Goal: Task Accomplishment & Management: Use online tool/utility

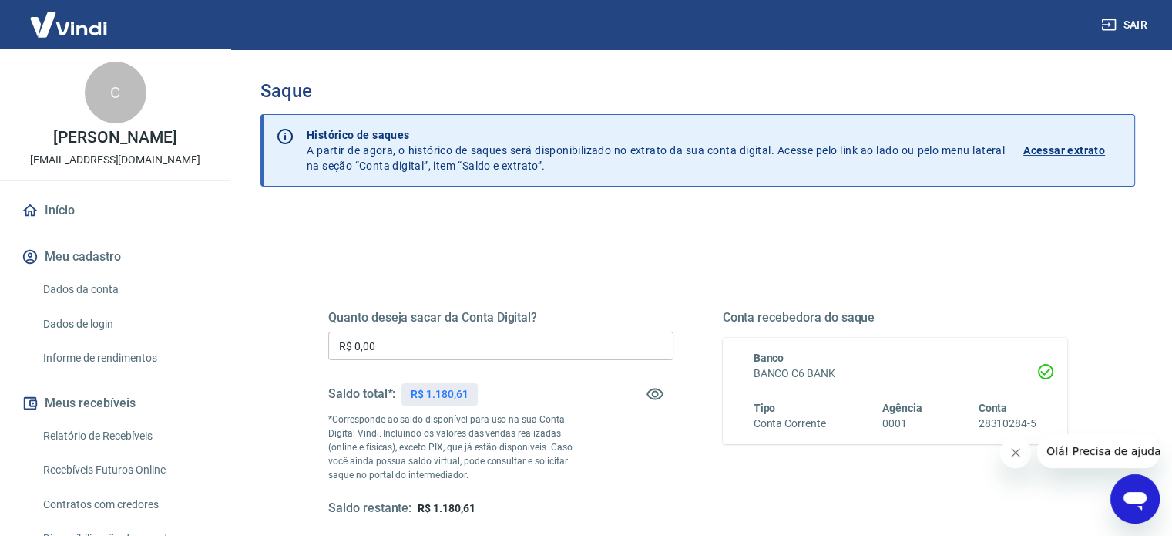
click at [435, 348] on input "R$ 0,00" at bounding box center [500, 345] width 345 height 29
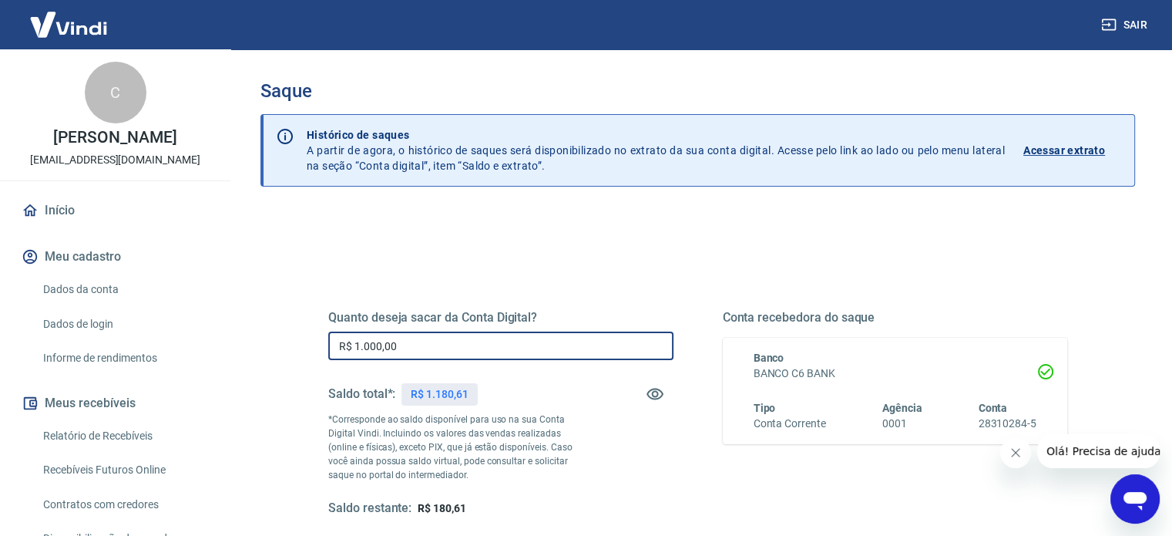
type input "R$ 1.000,00"
click at [606, 246] on div "Quanto deseja sacar da Conta Digital? R$ 1.000,00 ​ Saldo total*: R$ 1.180,61 *…" at bounding box center [698, 421] width 776 height 358
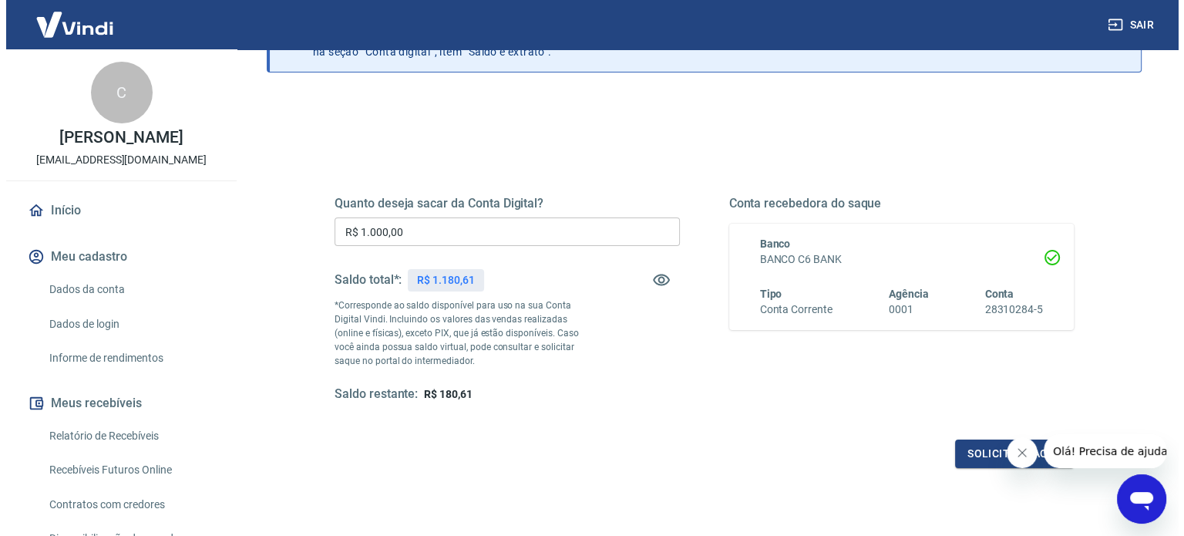
scroll to position [123, 0]
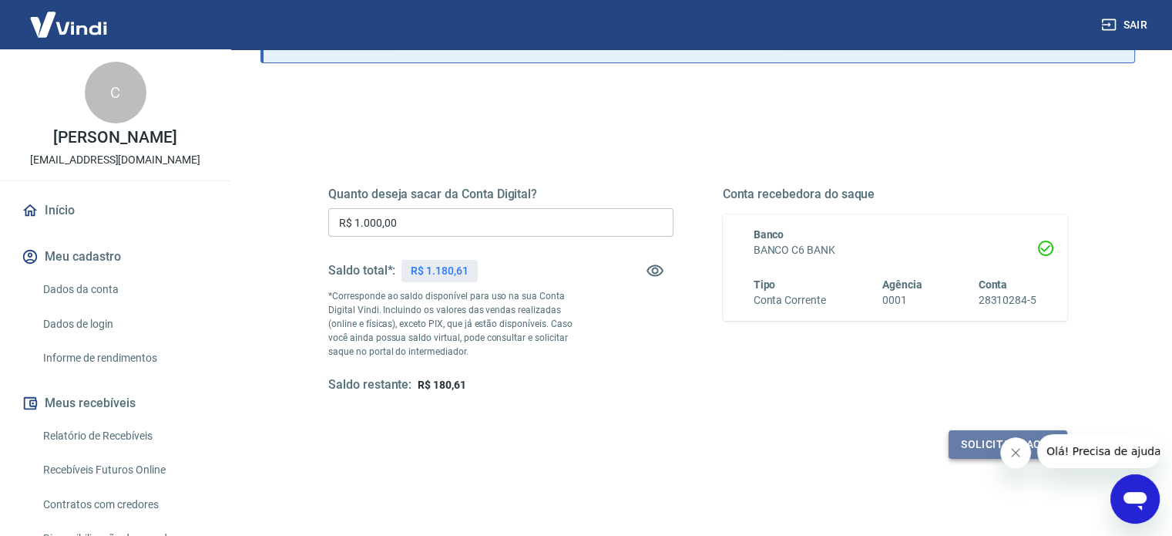
click at [967, 439] on button "Solicitar saque" at bounding box center [1008, 444] width 119 height 29
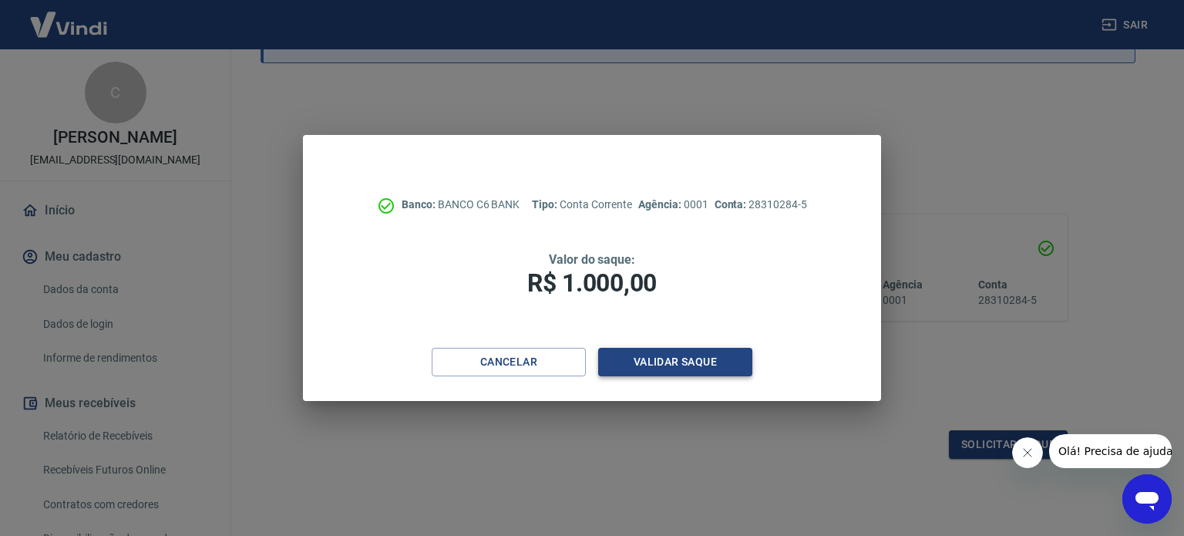
click at [669, 356] on button "Validar saque" at bounding box center [675, 362] width 154 height 29
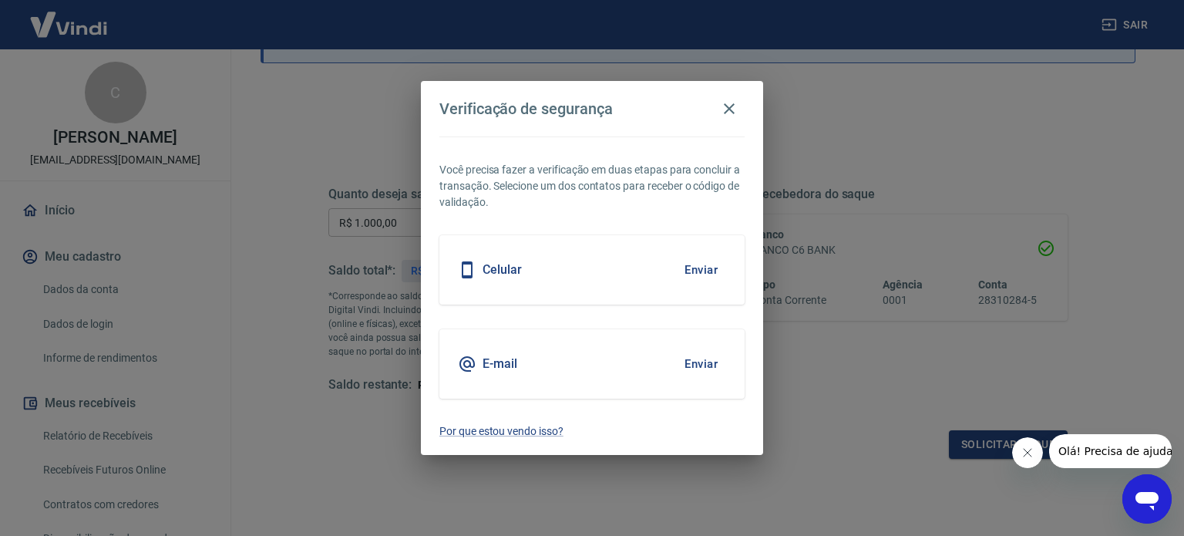
click at [669, 356] on div "E-mail Enviar" at bounding box center [591, 363] width 305 height 69
click at [696, 361] on button "Enviar" at bounding box center [701, 364] width 50 height 32
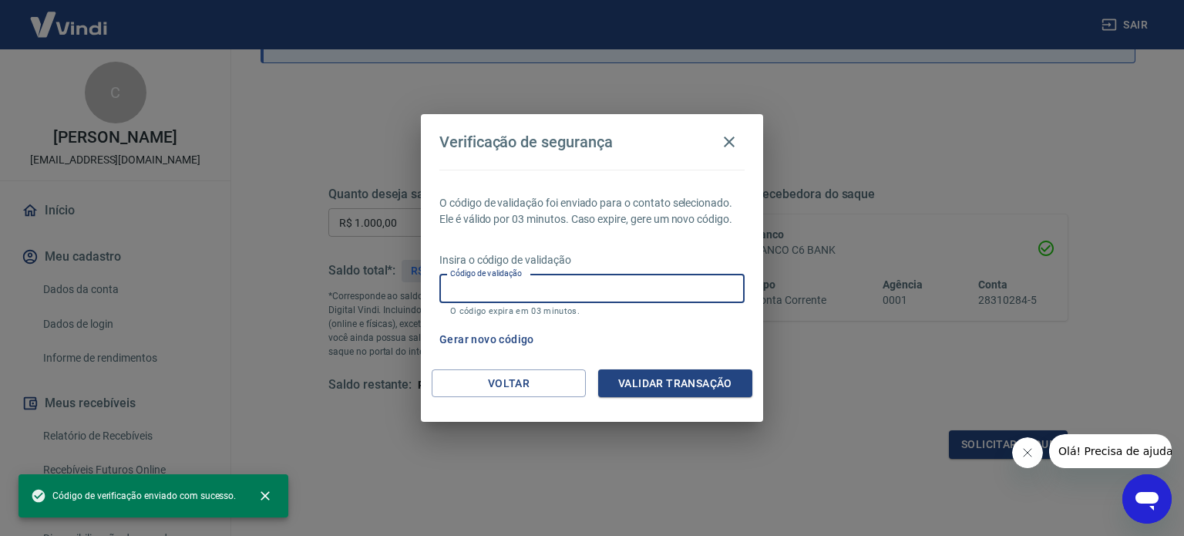
click at [461, 281] on input "Código de validação" at bounding box center [591, 288] width 305 height 29
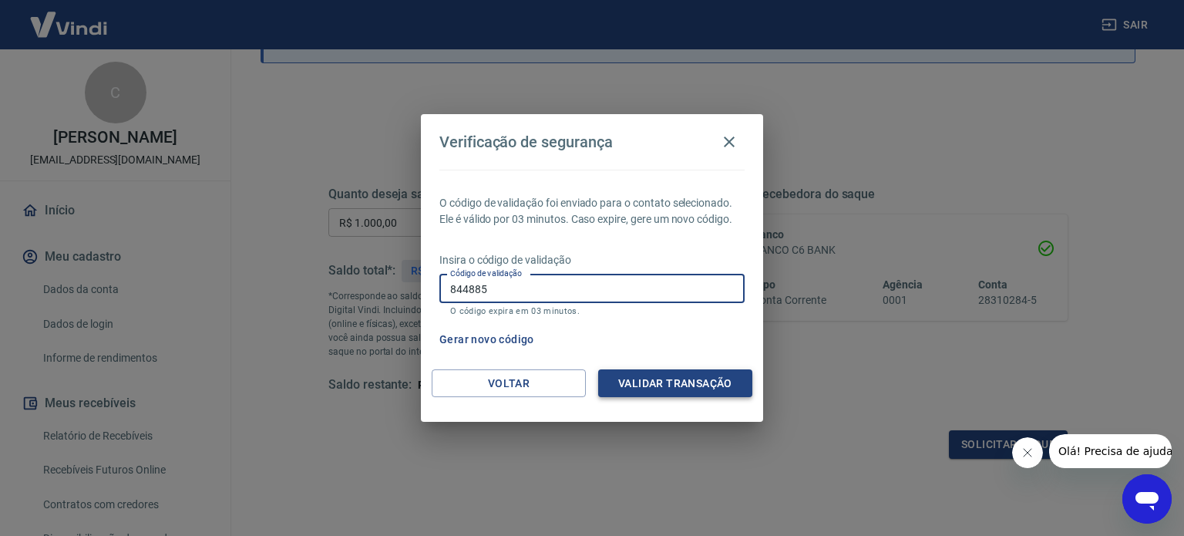
type input "844885"
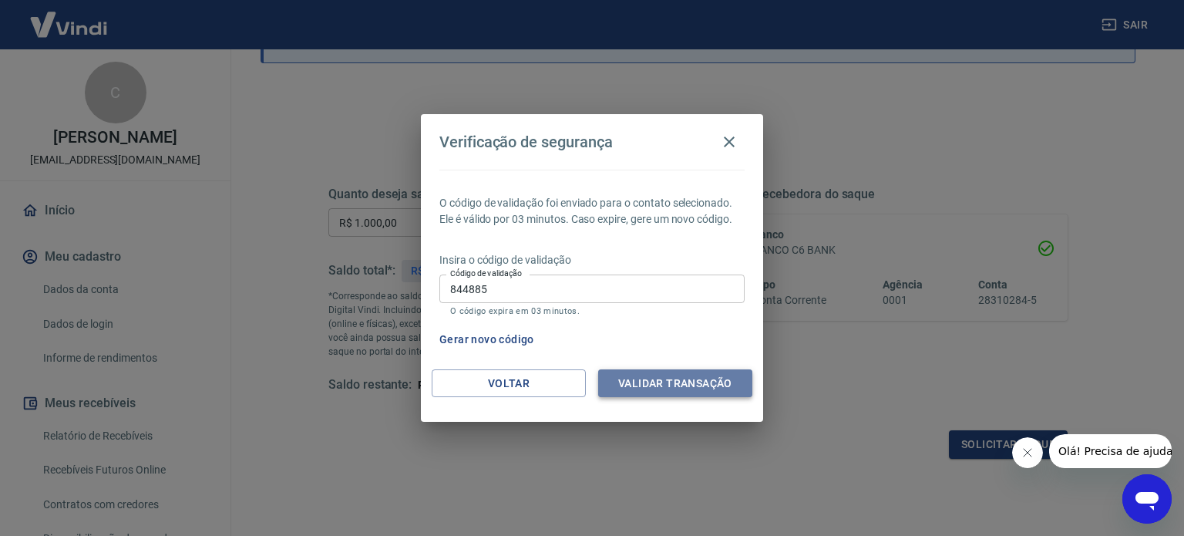
click at [663, 382] on button "Validar transação" at bounding box center [675, 383] width 154 height 29
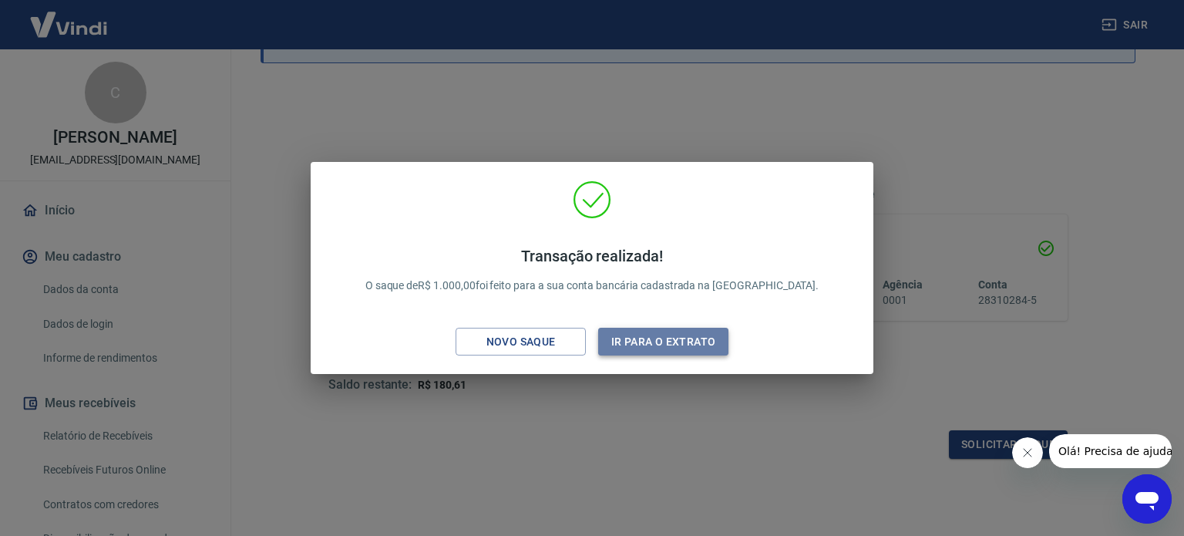
click at [657, 331] on button "Ir para o extrato" at bounding box center [663, 342] width 130 height 29
